Goal: Information Seeking & Learning: Learn about a topic

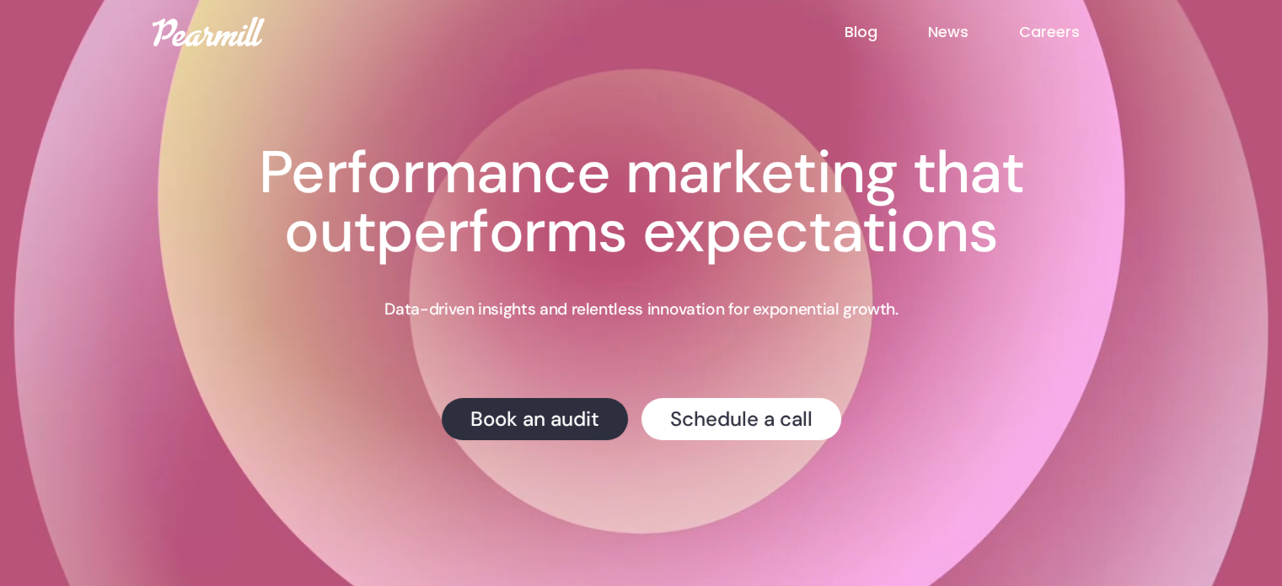
click at [860, 24] on link "Blog" at bounding box center [885, 32] width 83 height 22
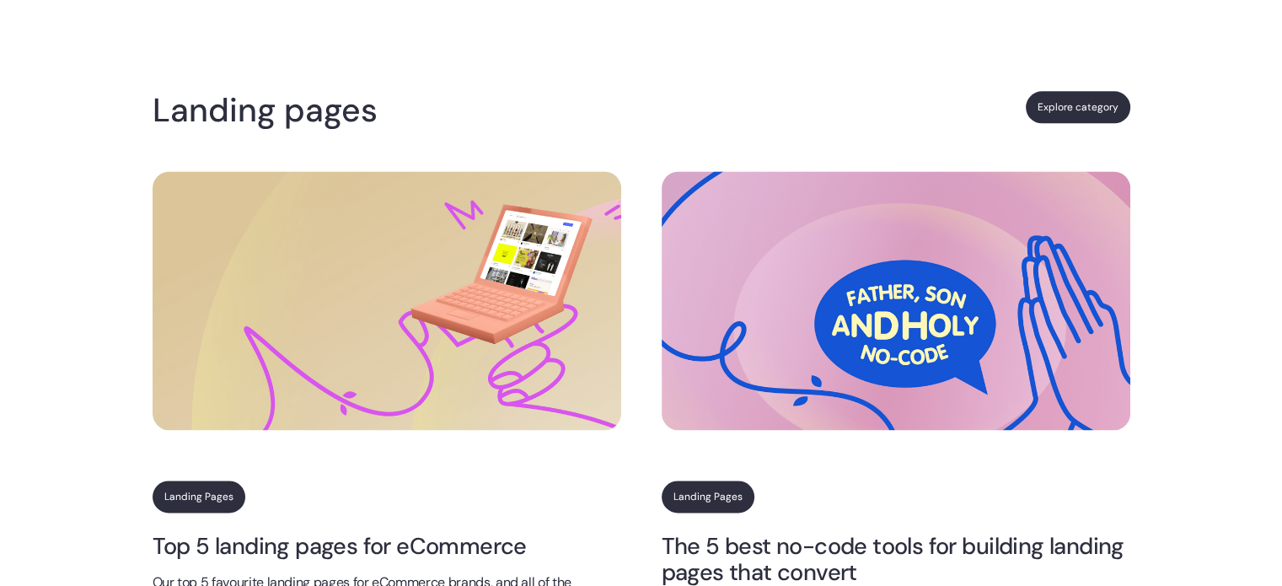
scroll to position [2276, 0]
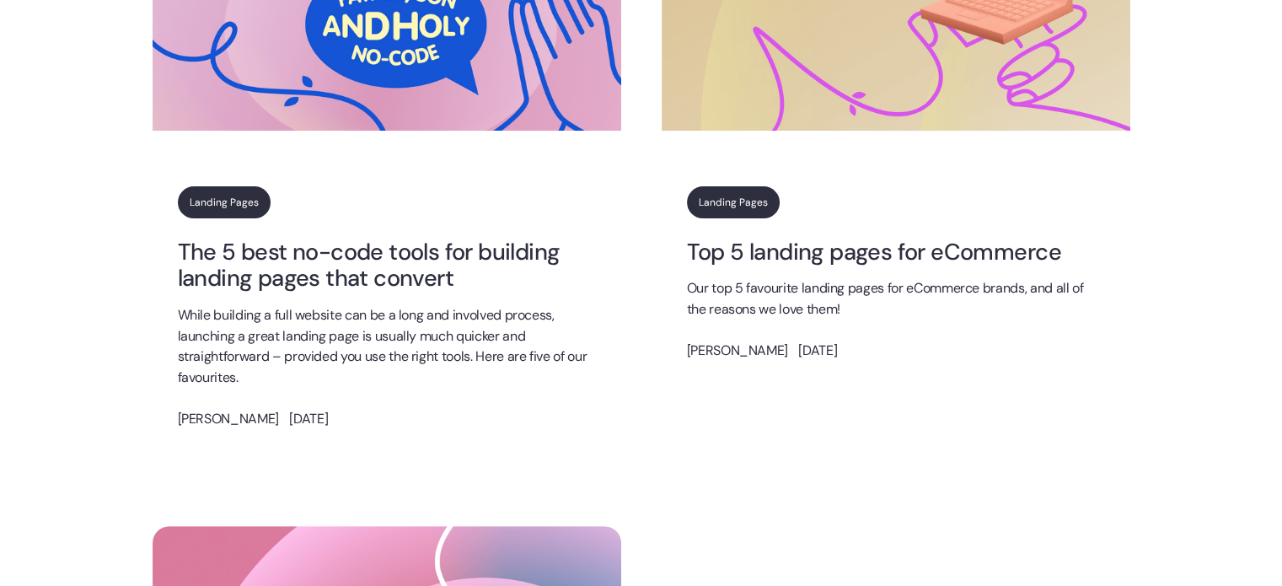
scroll to position [506, 0]
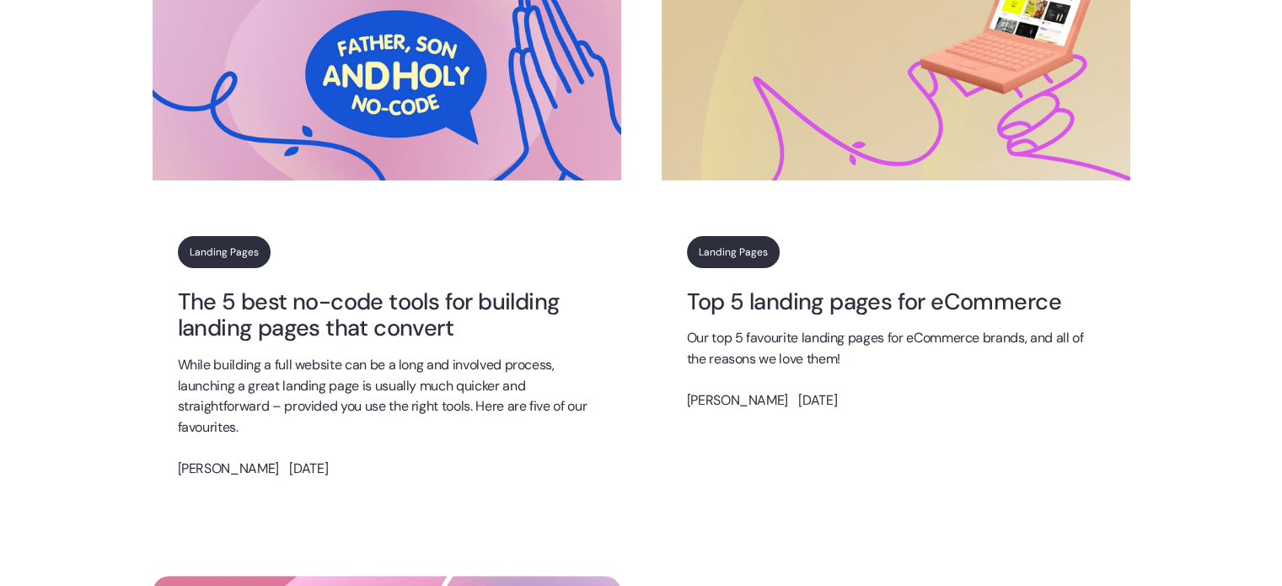
click at [354, 301] on link "The 5 best no-code tools for building landing pages that convert" at bounding box center [387, 314] width 418 height 53
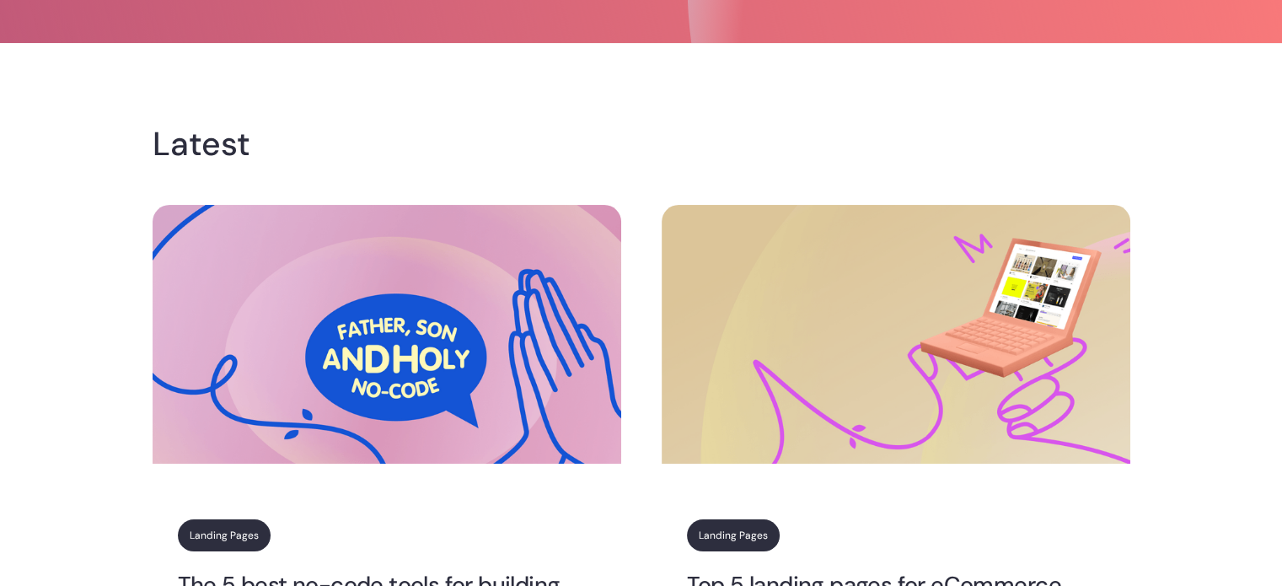
scroll to position [422, 0]
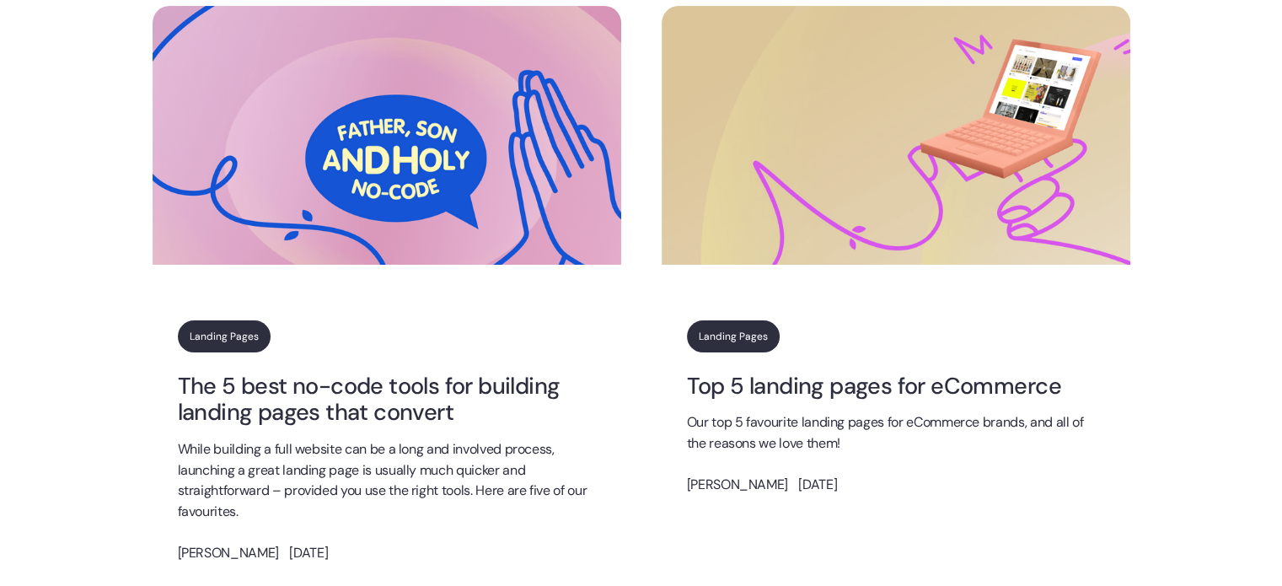
click at [794, 387] on link "Top 5 landing pages for eCommerce" at bounding box center [896, 386] width 418 height 26
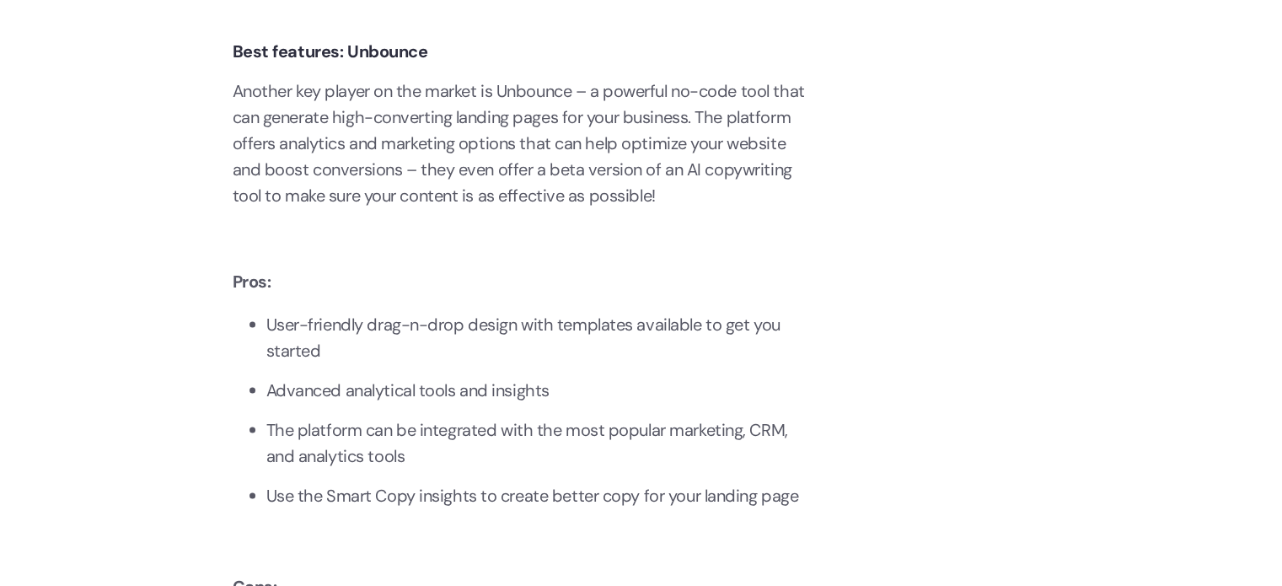
scroll to position [2782, 0]
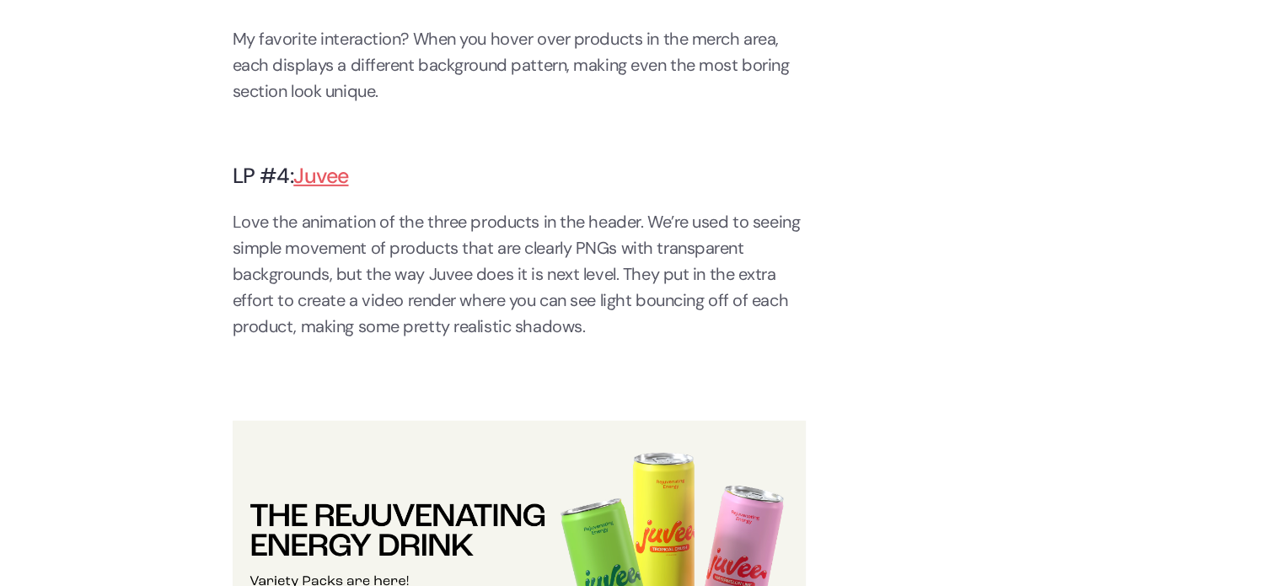
scroll to position [5396, 0]
